Goal: Information Seeking & Learning: Check status

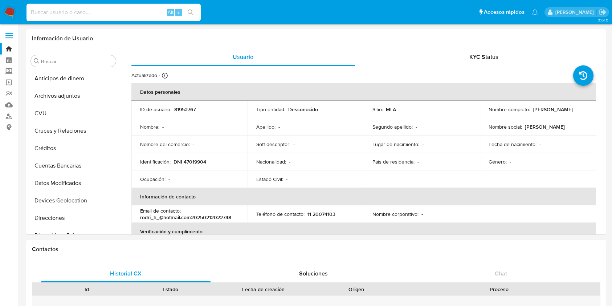
select select "10"
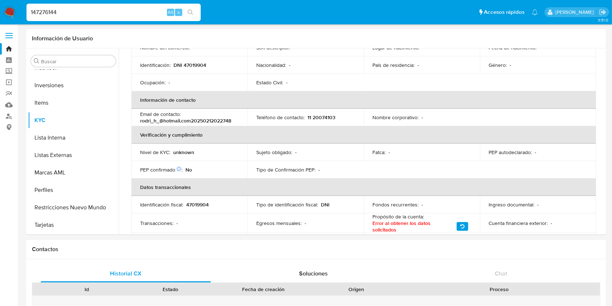
type input "147276144"
click at [186, 10] on button "search-icon" at bounding box center [190, 12] width 15 height 10
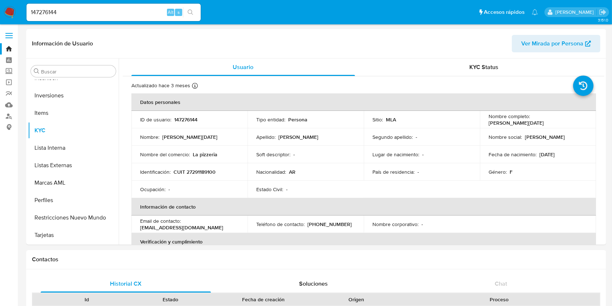
scroll to position [97, 0]
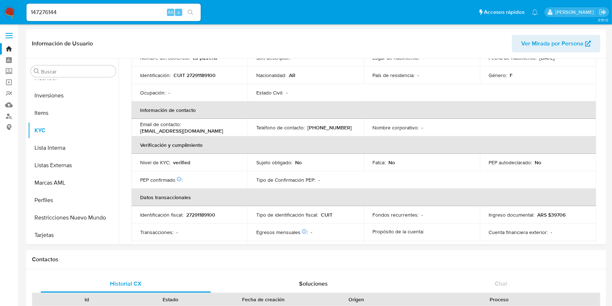
select select "10"
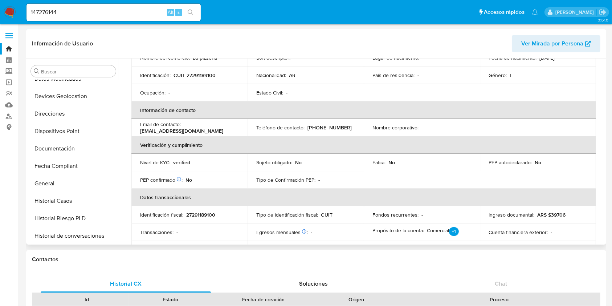
scroll to position [82, 0]
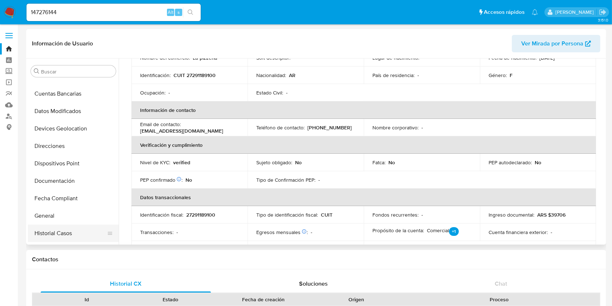
click at [52, 228] on button "Historial Casos" at bounding box center [70, 232] width 85 height 17
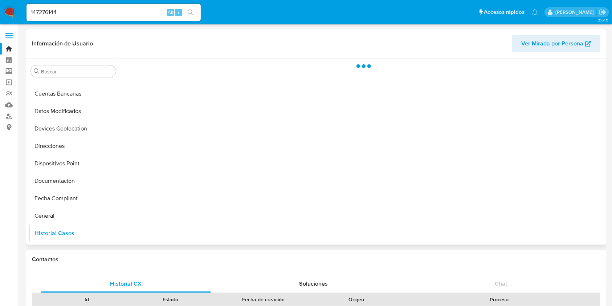
scroll to position [0, 0]
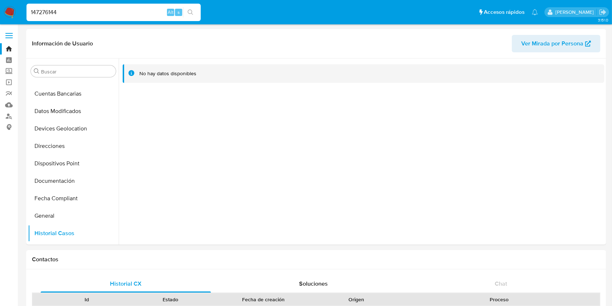
drag, startPoint x: 70, startPoint y: 7, endPoint x: 0, endPoint y: 5, distance: 69.8
click at [0, 5] on nav "Pausado Ver notificaciones 147276144 Alt s Accesos rápidos Presiona las siguien…" at bounding box center [306, 12] width 612 height 24
paste input "626961950"
type input "626961950"
click at [195, 9] on button "search-icon" at bounding box center [190, 12] width 15 height 10
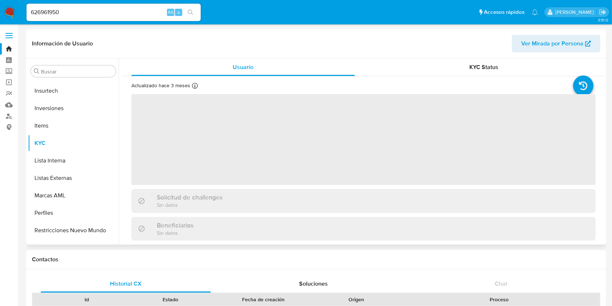
scroll to position [342, 0]
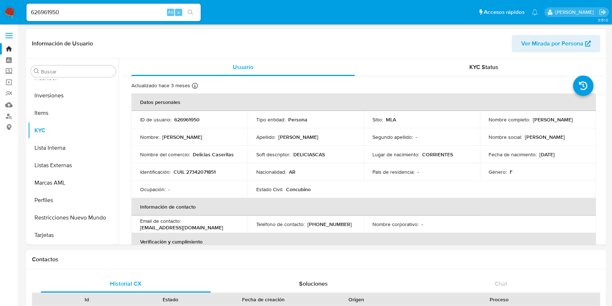
select select "10"
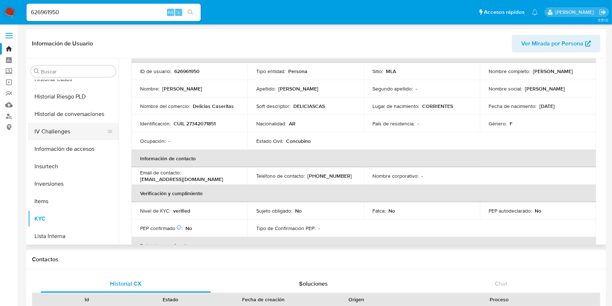
scroll to position [245, 0]
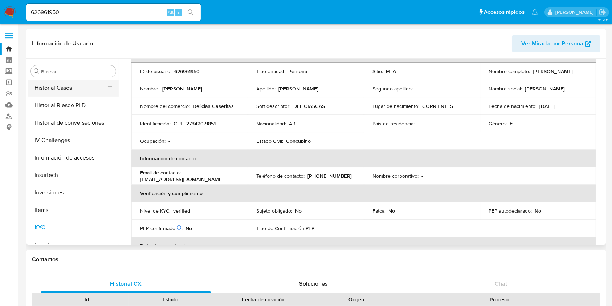
click at [58, 84] on button "Historial Casos" at bounding box center [70, 87] width 85 height 17
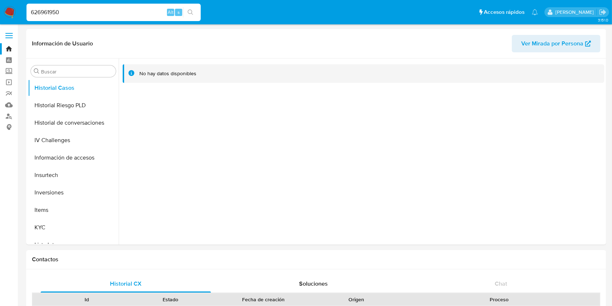
drag, startPoint x: 94, startPoint y: 8, endPoint x: 17, endPoint y: 8, distance: 76.6
click at [17, 8] on nav "Pausado Ver notificaciones 626961950 Alt s Accesos rápidos Presiona las siguien…" at bounding box center [306, 12] width 612 height 24
paste input "2390396188"
type input "2390396188"
click at [190, 10] on icon "search-icon" at bounding box center [191, 12] width 6 height 6
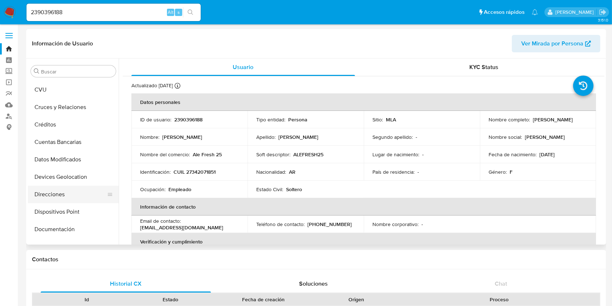
select select "10"
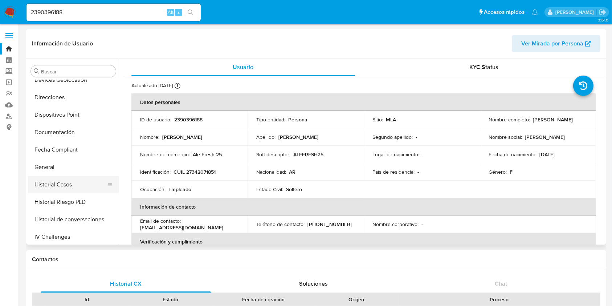
click at [65, 187] on button "Historial Casos" at bounding box center [70, 184] width 85 height 17
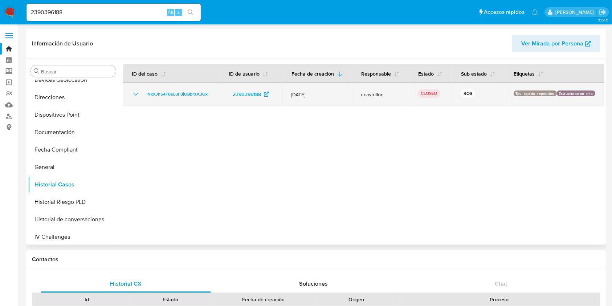
drag, startPoint x: 143, startPoint y: 96, endPoint x: 214, endPoint y: 96, distance: 70.5
click at [214, 96] on td "NkXJh54T8eLuF8i0QbrXA3Qx" at bounding box center [171, 93] width 97 height 23
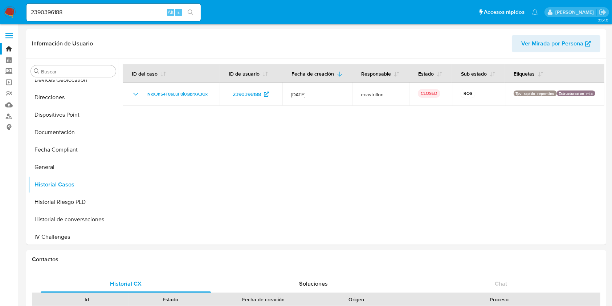
drag, startPoint x: 72, startPoint y: 13, endPoint x: 0, endPoint y: 6, distance: 72.6
click at [0, 6] on nav "Pausado Ver notificaciones 2390396188 Alt s Accesos rápidos Presiona las siguie…" at bounding box center [306, 12] width 612 height 24
paste input "671973584"
type input "671973584"
click at [186, 15] on button "search-icon" at bounding box center [190, 12] width 15 height 10
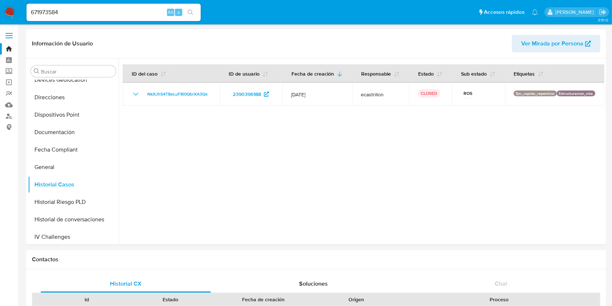
click at [190, 13] on icon "search-icon" at bounding box center [190, 11] width 5 height 5
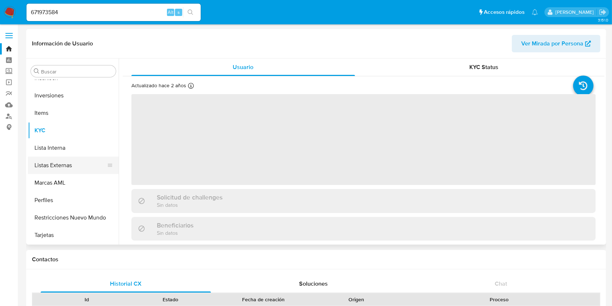
scroll to position [48, 0]
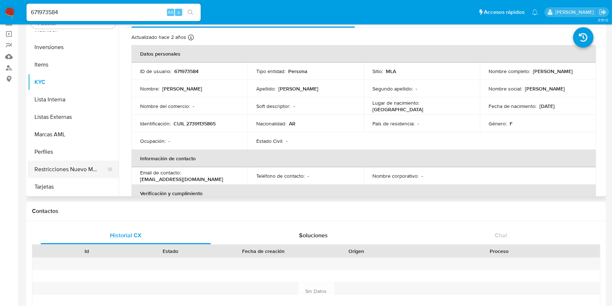
select select "10"
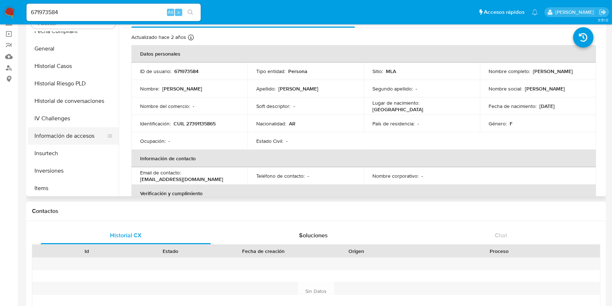
scroll to position [179, 0]
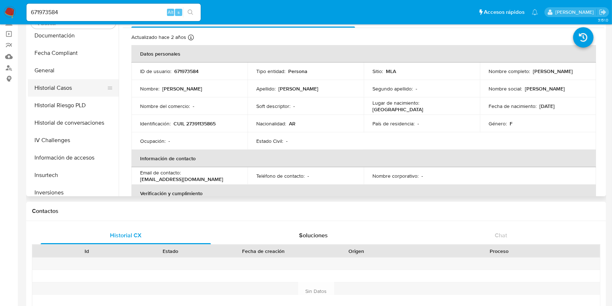
click at [55, 89] on button "Historial Casos" at bounding box center [70, 87] width 85 height 17
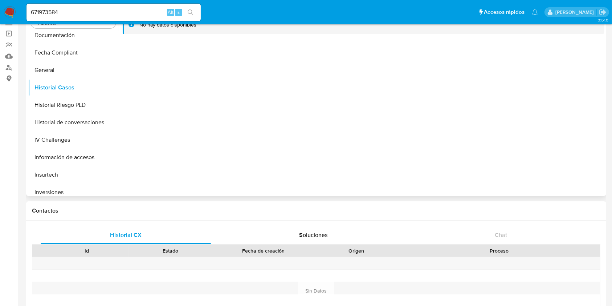
scroll to position [48, 0]
drag, startPoint x: 90, startPoint y: 4, endPoint x: 21, endPoint y: 4, distance: 68.7
click at [21, 4] on nav "Pausado Ver notificaciones 671973584 Alt s Accesos rápidos Presiona las siguien…" at bounding box center [306, 12] width 612 height 24
drag, startPoint x: 61, startPoint y: 10, endPoint x: 19, endPoint y: 7, distance: 42.6
click at [19, 7] on nav "Pausado Ver notificaciones 671973584 Alt s Accesos rápidos Presiona las siguien…" at bounding box center [306, 12] width 612 height 24
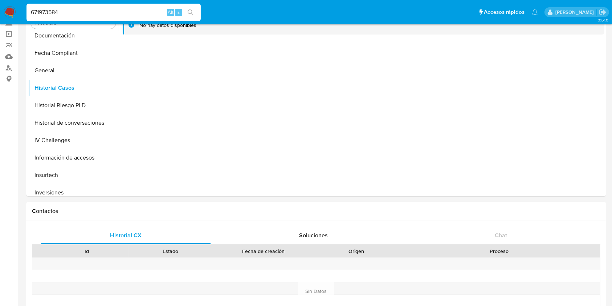
paste input "1092628609"
type input "1092628609"
click at [189, 12] on icon "search-icon" at bounding box center [190, 11] width 5 height 5
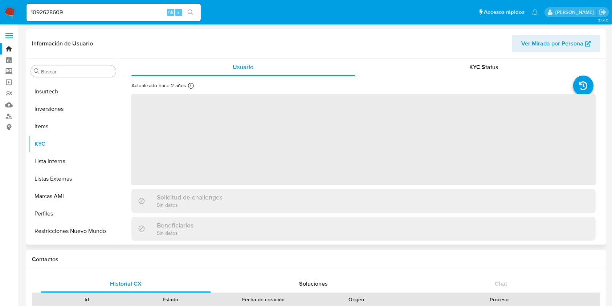
scroll to position [324, 0]
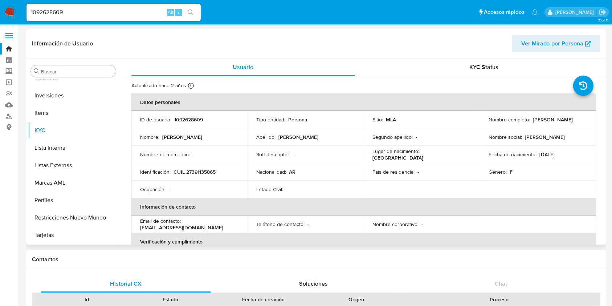
select select "10"
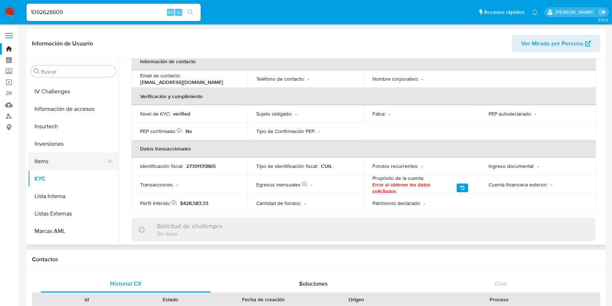
scroll to position [227, 0]
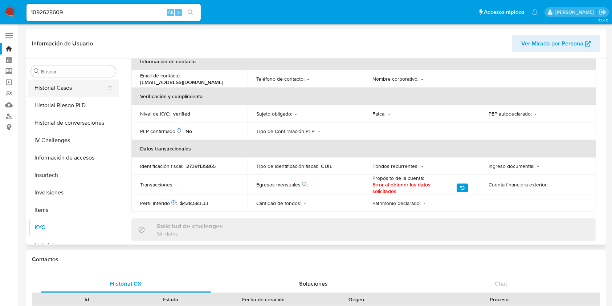
click at [59, 90] on button "Historial Casos" at bounding box center [70, 87] width 85 height 17
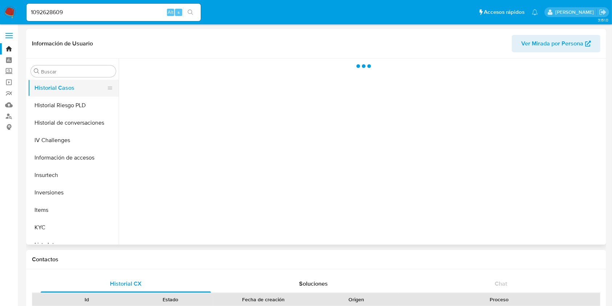
scroll to position [0, 0]
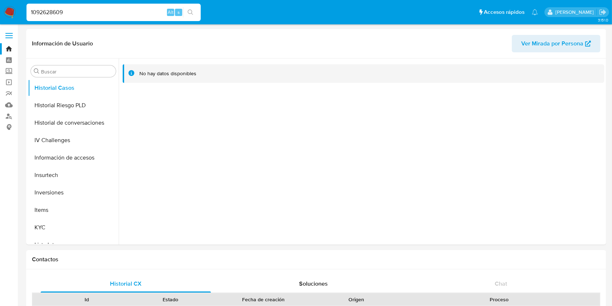
drag, startPoint x: 69, startPoint y: 11, endPoint x: 0, endPoint y: 13, distance: 68.7
click at [0, 13] on nav "Pausado Ver notificaciones 1092628609 Alt s Accesos rápidos Presiona las siguie…" at bounding box center [306, 12] width 612 height 24
paste input "64660417"
type input "164660417"
click at [192, 9] on icon "search-icon" at bounding box center [191, 12] width 6 height 6
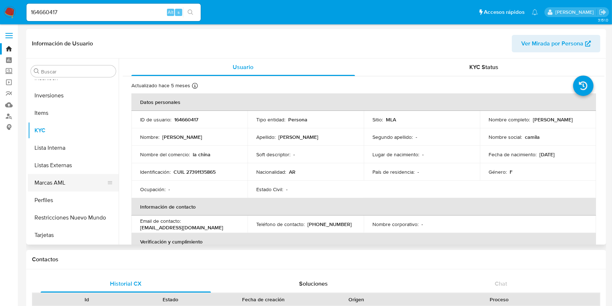
scroll to position [1, 0]
select select "10"
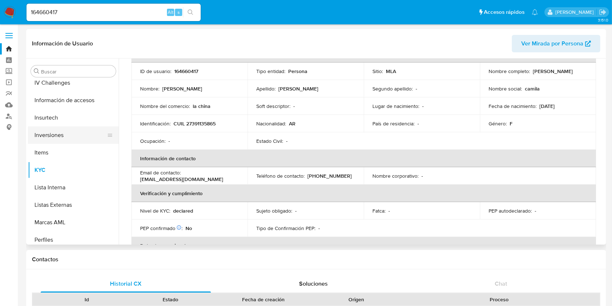
scroll to position [227, 0]
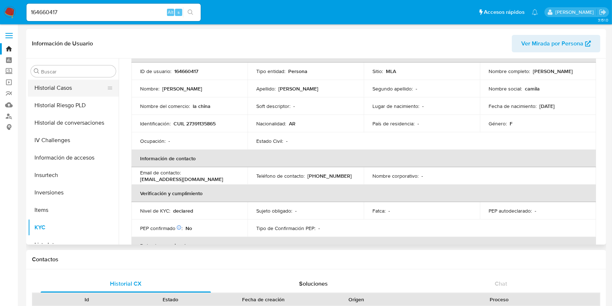
click at [54, 84] on button "Historial Casos" at bounding box center [70, 87] width 85 height 17
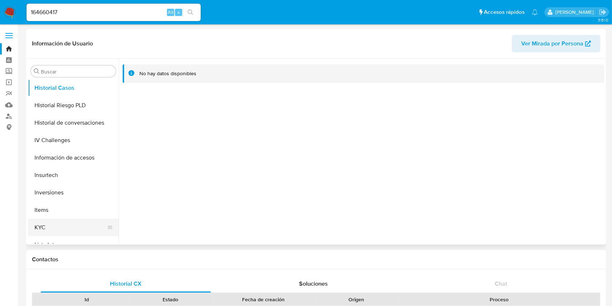
click at [78, 225] on button "KYC" at bounding box center [70, 227] width 85 height 17
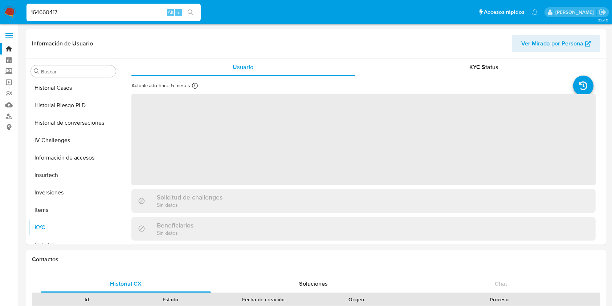
drag, startPoint x: 101, startPoint y: 9, endPoint x: 19, endPoint y: 14, distance: 81.9
click at [19, 14] on nav "Pausado Ver notificaciones 164660417 Alt s Accesos rápidos Presiona las siguien…" at bounding box center [306, 12] width 612 height 24
paste input "403515841"
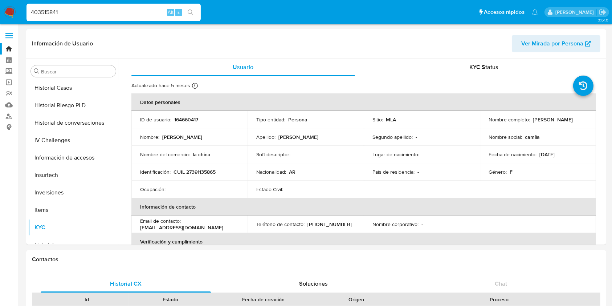
type input "403515841"
click at [191, 11] on icon "search-icon" at bounding box center [191, 12] width 6 height 6
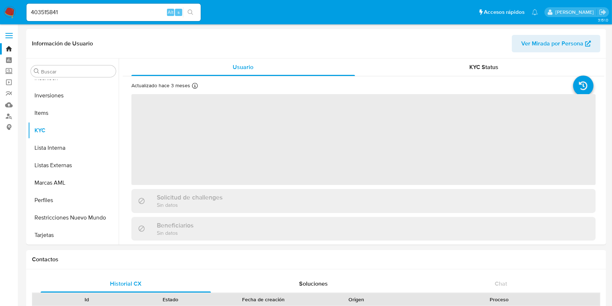
scroll to position [48, 0]
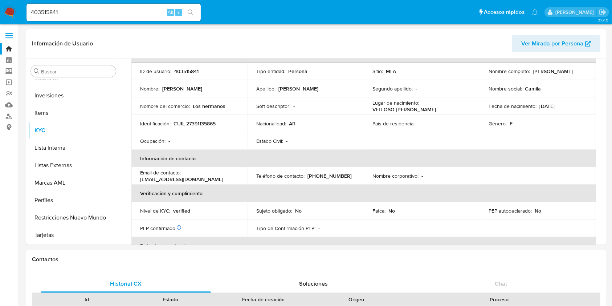
select select "10"
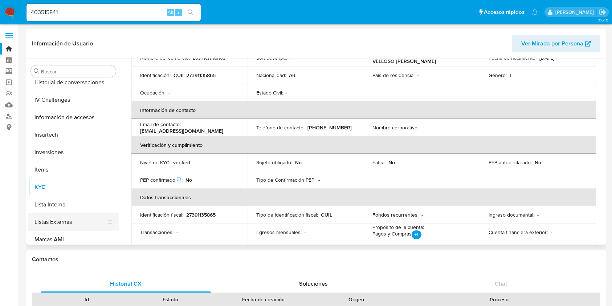
scroll to position [227, 0]
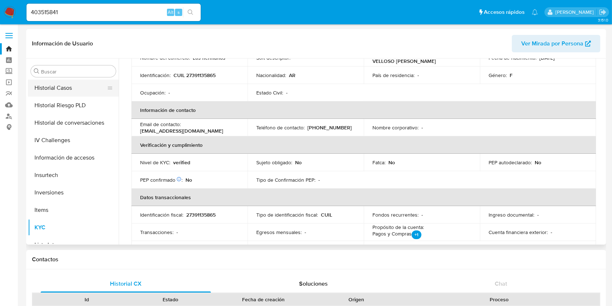
click at [64, 90] on button "Historial Casos" at bounding box center [70, 87] width 85 height 17
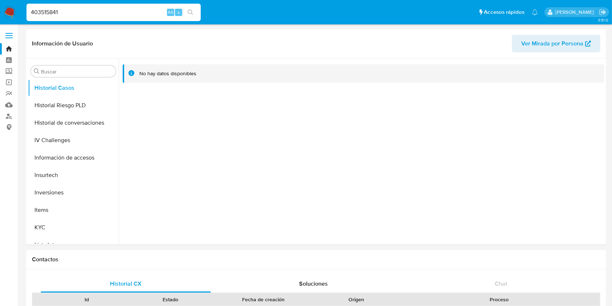
drag, startPoint x: 68, startPoint y: 9, endPoint x: 15, endPoint y: 9, distance: 52.3
click at [15, 9] on nav "Pausado Ver notificaciones 403515841 Alt s Accesos rápidos Presiona las siguien…" at bounding box center [306, 12] width 612 height 24
paste input "2390396188"
type input "2390396188"
click at [192, 10] on icon "search-icon" at bounding box center [191, 12] width 6 height 6
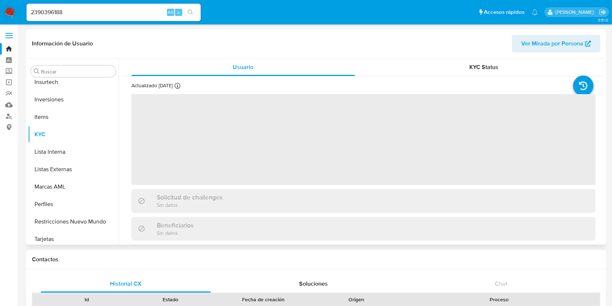
scroll to position [324, 0]
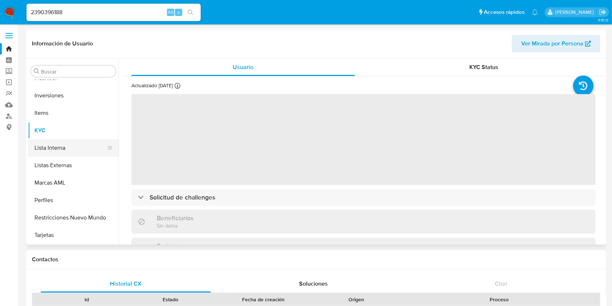
select select "10"
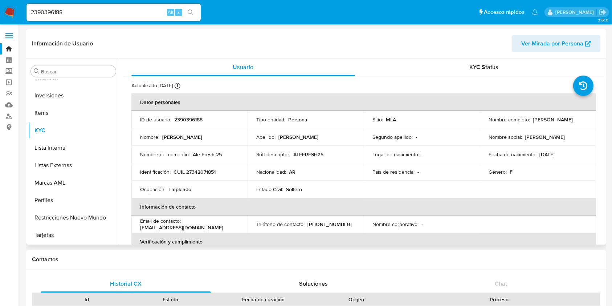
scroll to position [82, 0]
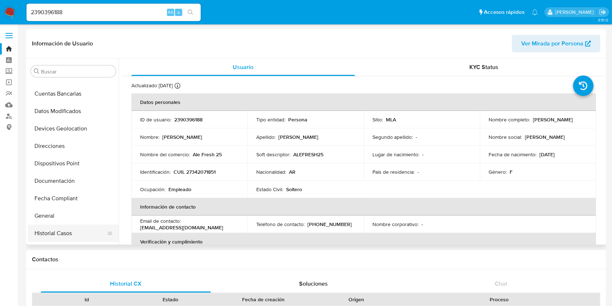
click at [60, 232] on button "Historial Casos" at bounding box center [70, 232] width 85 height 17
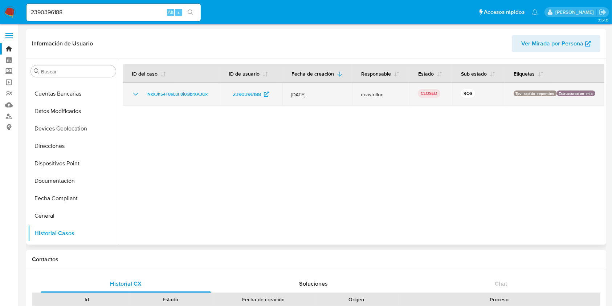
click at [136, 94] on icon "Mostrar/Ocultar" at bounding box center [135, 94] width 9 height 9
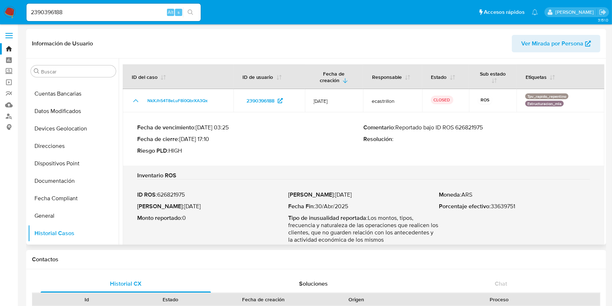
click at [471, 123] on div "Fecha de vencimiento : [DATE] 03:25 Fecha de cierre : [DATE] 17:10 Riesgo PLD :…" at bounding box center [363, 139] width 453 height 42
click at [469, 125] on p "Comentario : Reportado bajo ID ROS 626821975" at bounding box center [477, 127] width 227 height 7
click at [470, 125] on p "Comentario : Reportado bajo ID ROS 626821975" at bounding box center [477, 127] width 227 height 7
